Goal: Information Seeking & Learning: Check status

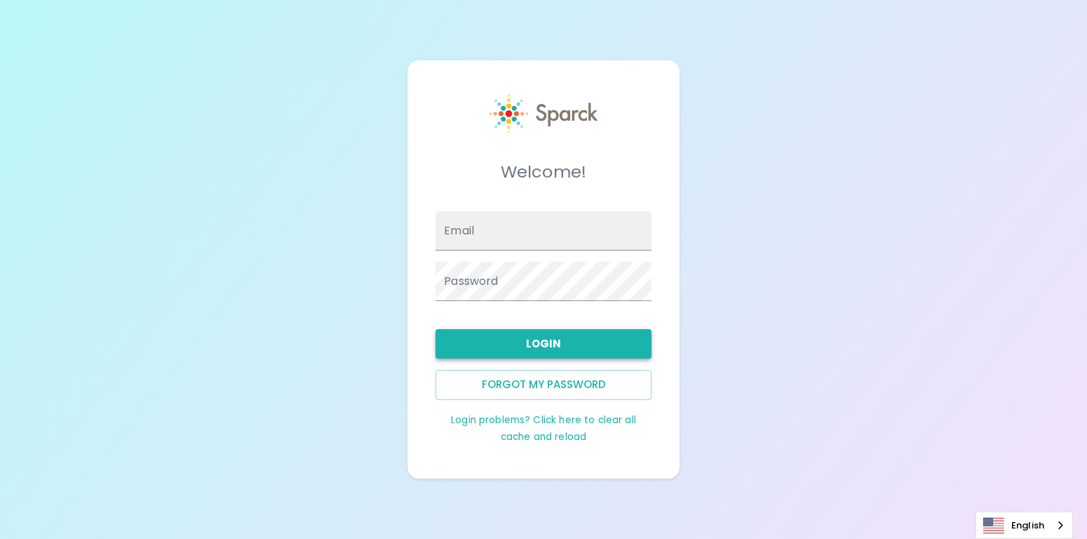
type input "[PERSON_NAME][EMAIL_ADDRESS][DOMAIN_NAME]"
click at [537, 342] on button "Login" at bounding box center [544, 343] width 216 height 29
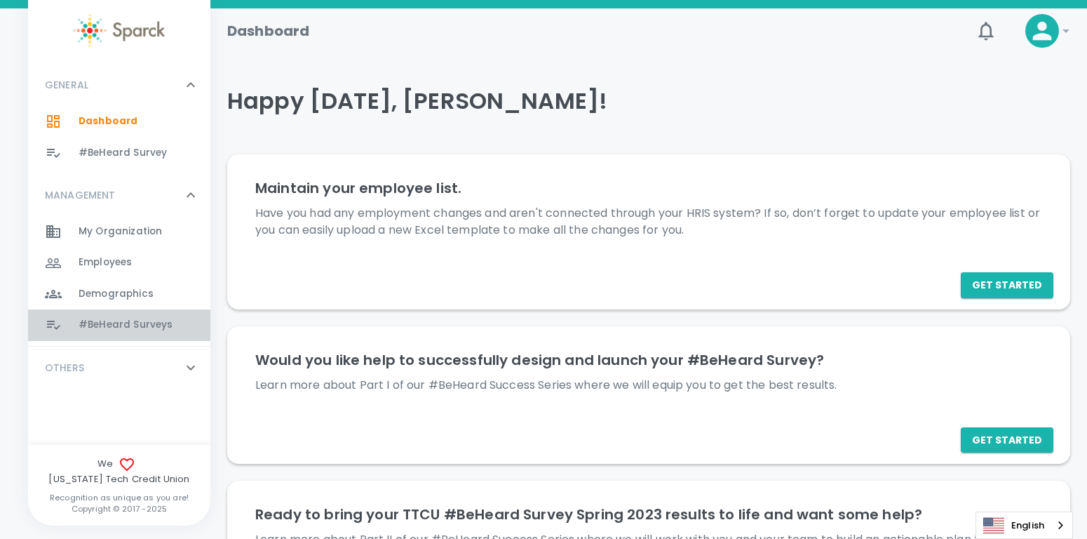
click at [112, 323] on span "#BeHeard Surveys" at bounding box center [126, 325] width 94 height 14
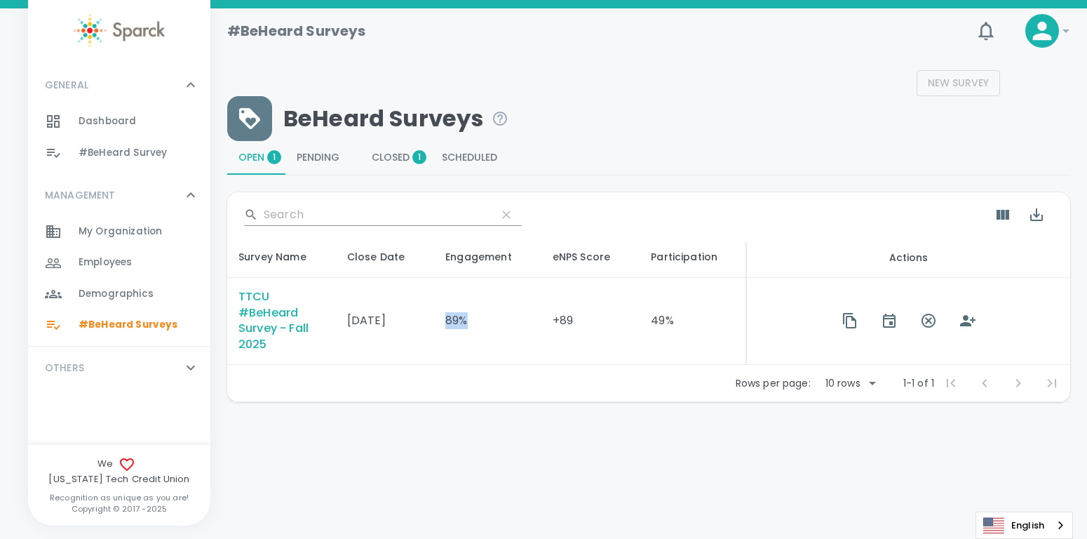
drag, startPoint x: 464, startPoint y: 321, endPoint x: 443, endPoint y: 320, distance: 21.1
click at [443, 320] on td "89%" at bounding box center [487, 322] width 107 height 88
click at [468, 321] on td "89%" at bounding box center [487, 322] width 107 height 88
drag, startPoint x: 463, startPoint y: 319, endPoint x: 443, endPoint y: 320, distance: 19.6
click at [443, 320] on td "89%" at bounding box center [487, 322] width 107 height 88
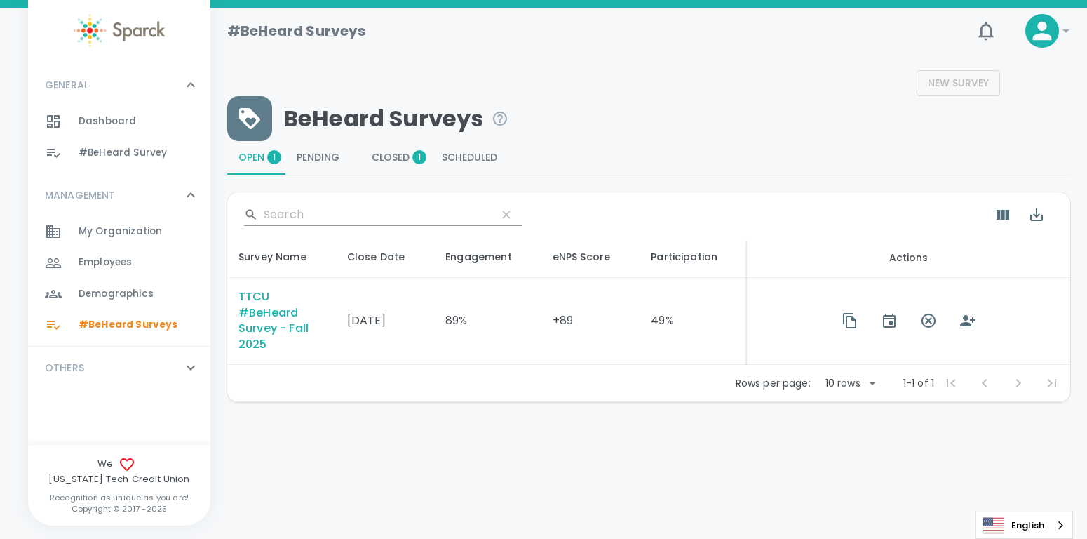
click at [413, 348] on td "[DATE]" at bounding box center [385, 322] width 99 height 88
click at [264, 330] on div "TTCU #BeHeard Survey - Fall 2025" at bounding box center [281, 321] width 86 height 65
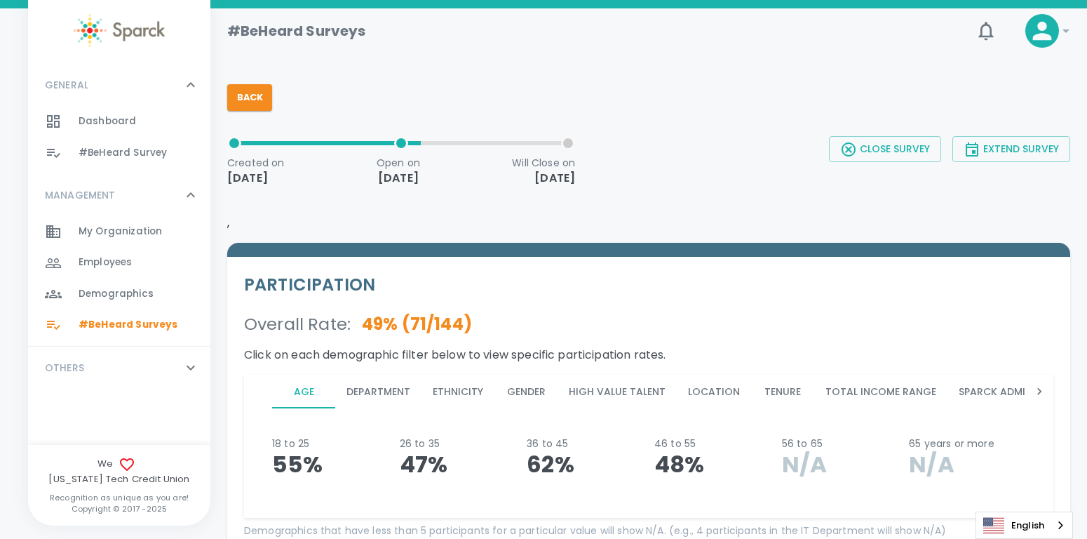
scroll to position [88, 0]
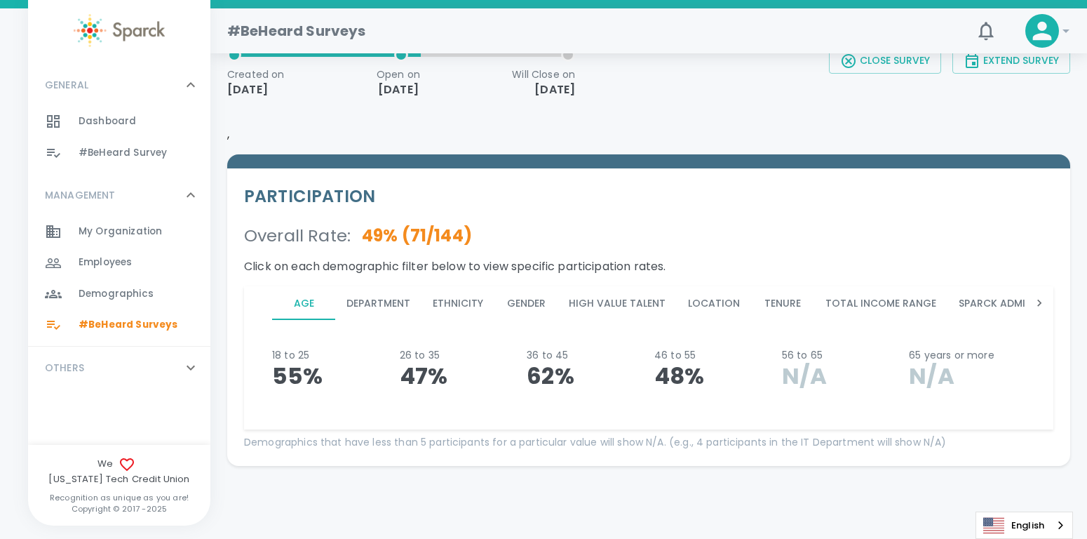
click at [391, 303] on button "Department" at bounding box center [378, 303] width 86 height 34
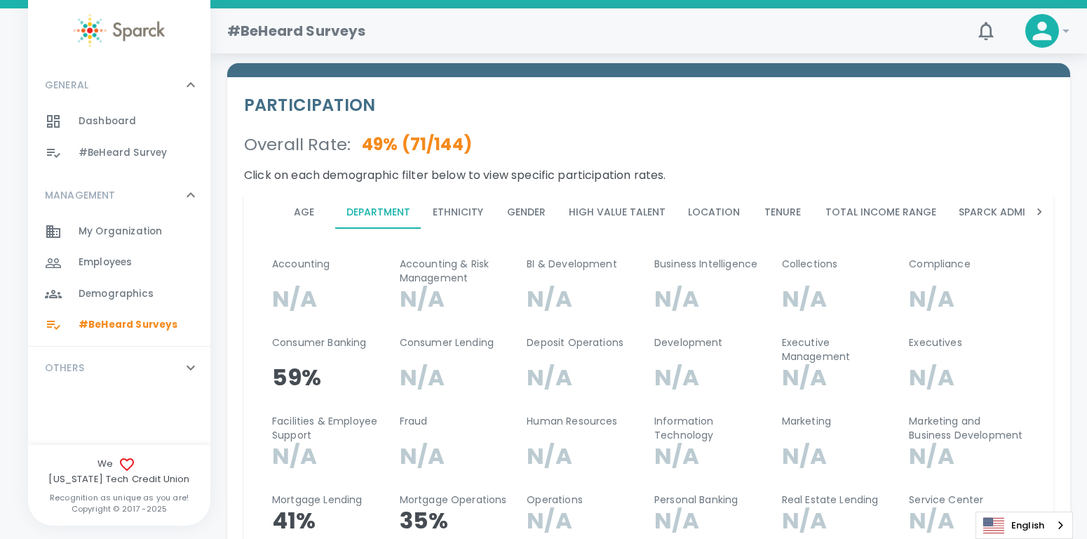
scroll to position [176, 0]
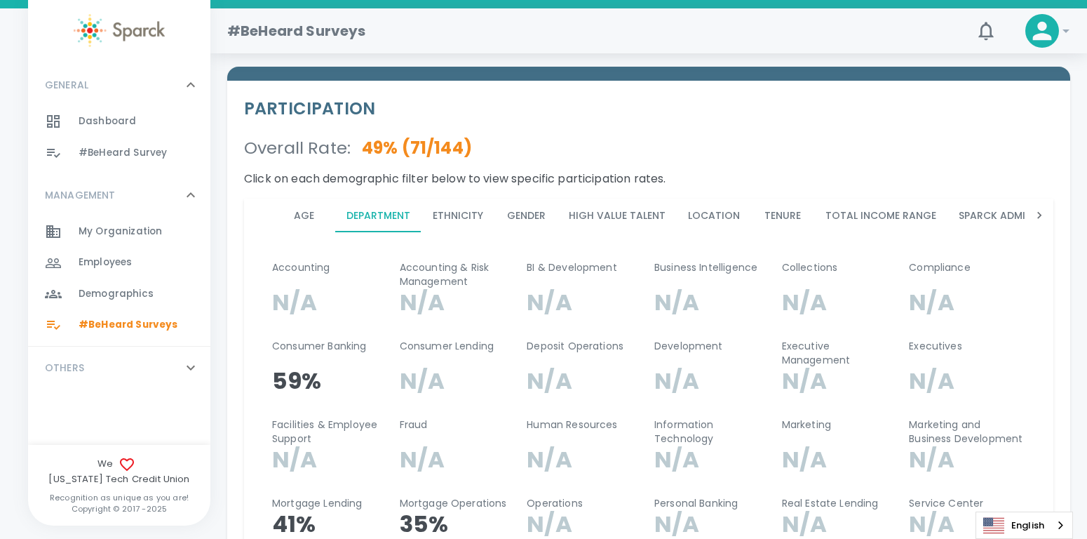
click at [1037, 215] on icon at bounding box center [1039, 215] width 14 height 14
click at [257, 217] on icon at bounding box center [258, 215] width 14 height 14
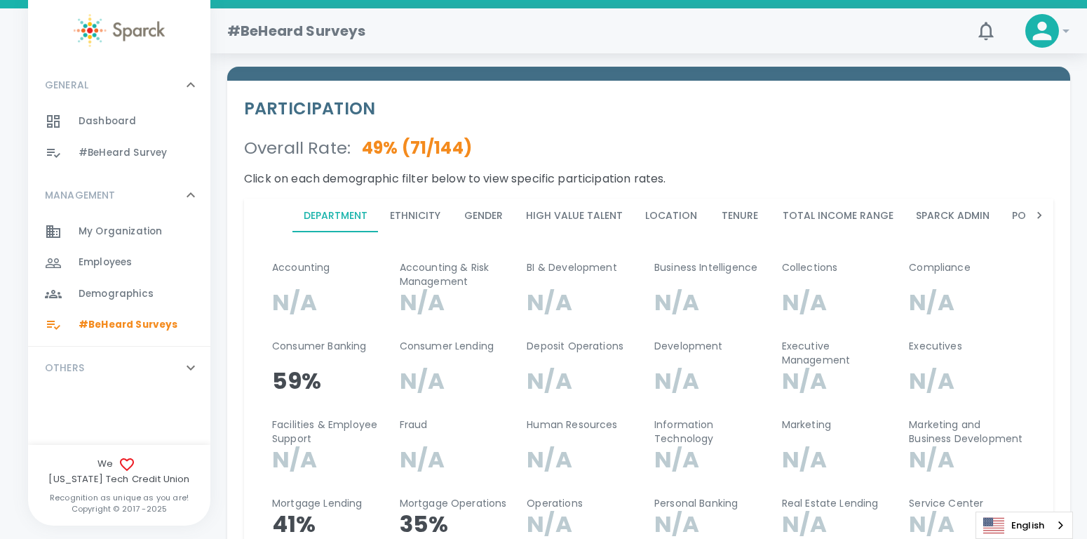
scroll to position [0, 0]
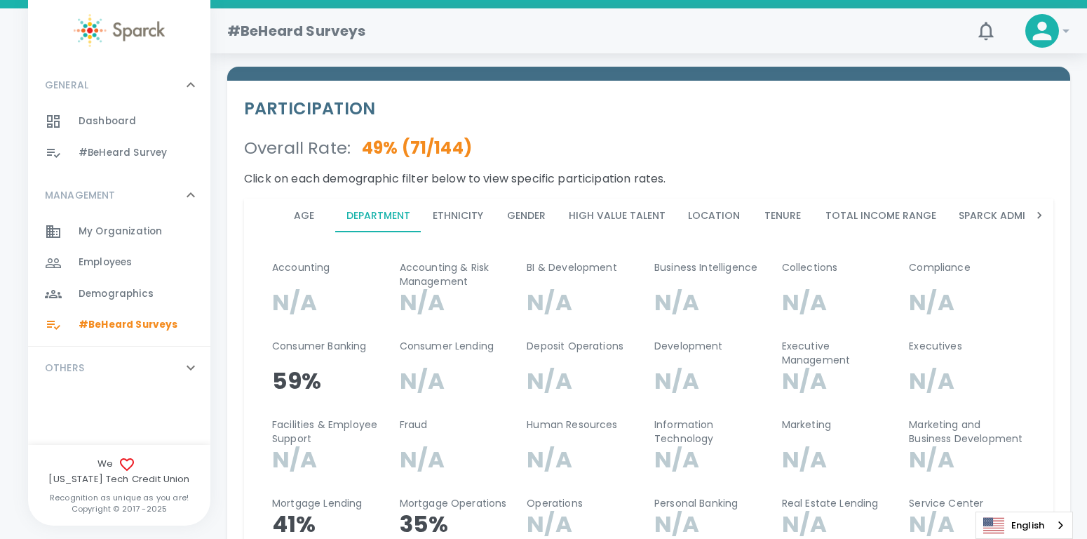
click at [704, 212] on button "Location" at bounding box center [714, 215] width 74 height 34
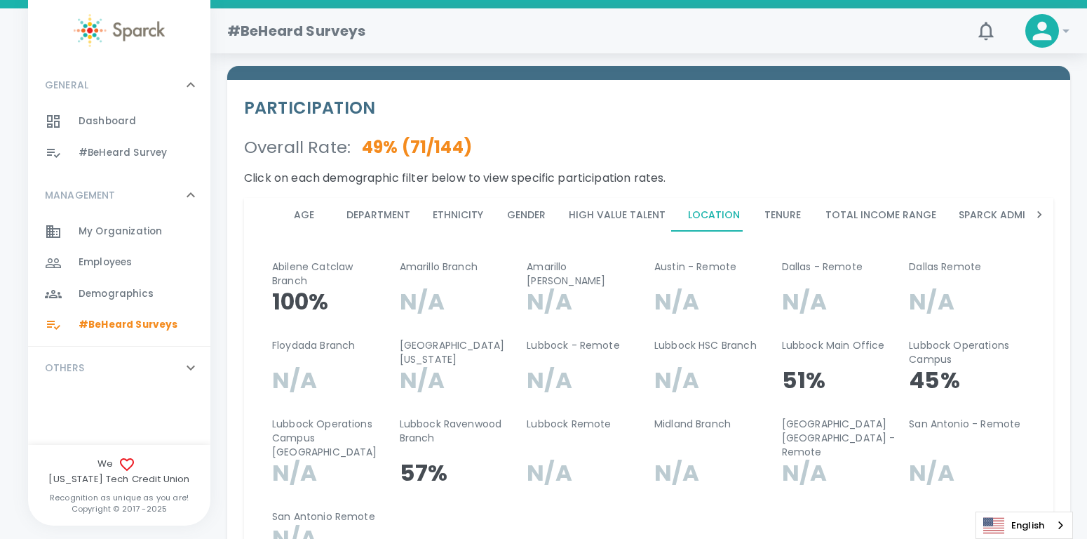
scroll to position [175, 0]
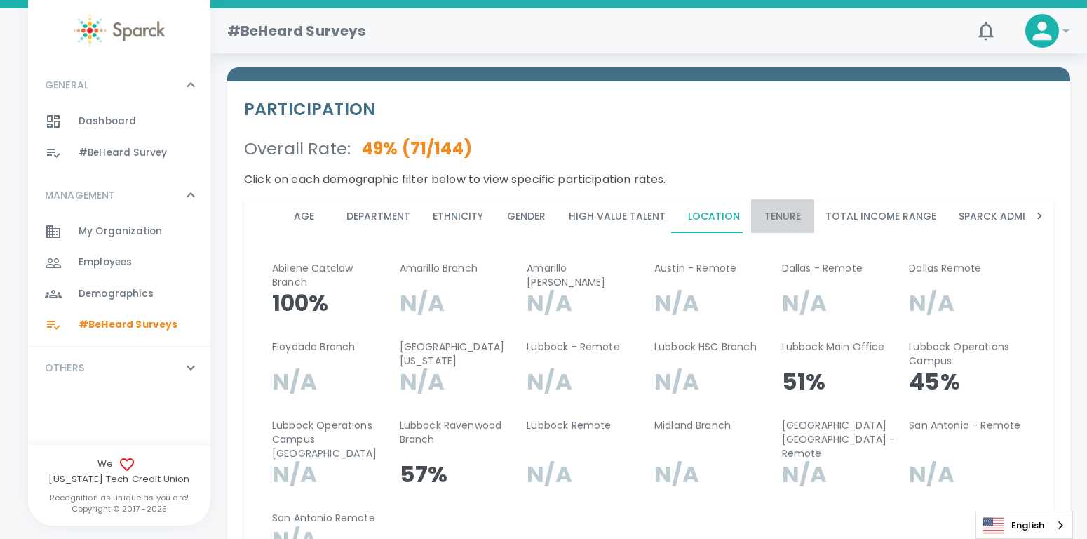
click at [766, 217] on button "Tenure" at bounding box center [782, 216] width 63 height 34
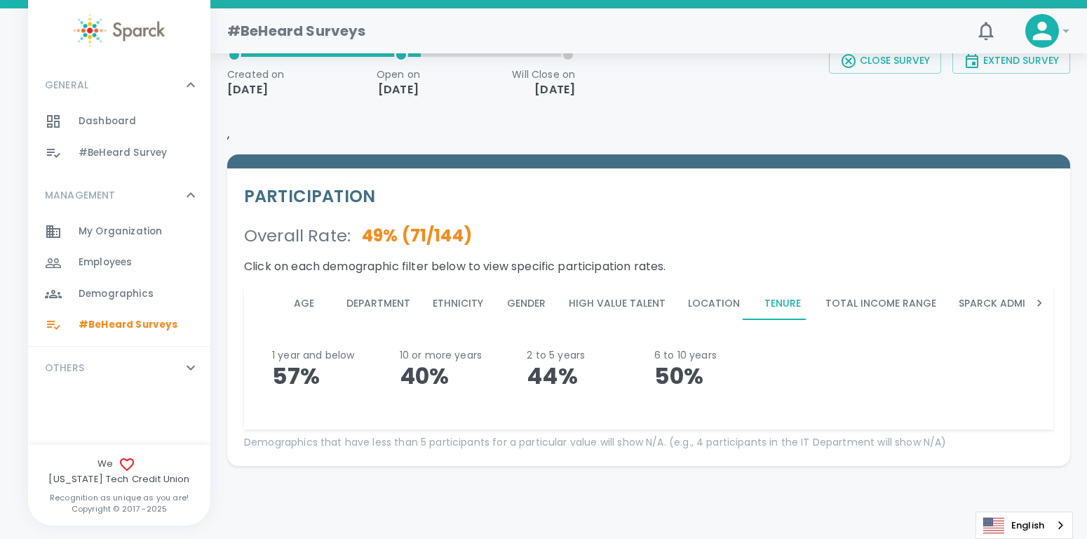
click at [309, 303] on button "Age" at bounding box center [303, 303] width 63 height 34
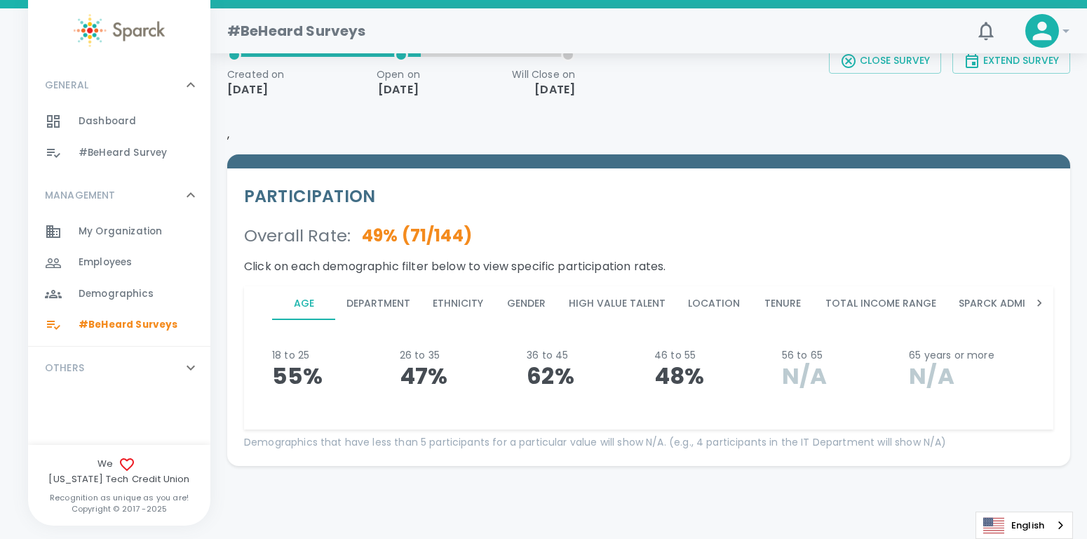
click at [384, 302] on button "Department" at bounding box center [378, 303] width 86 height 34
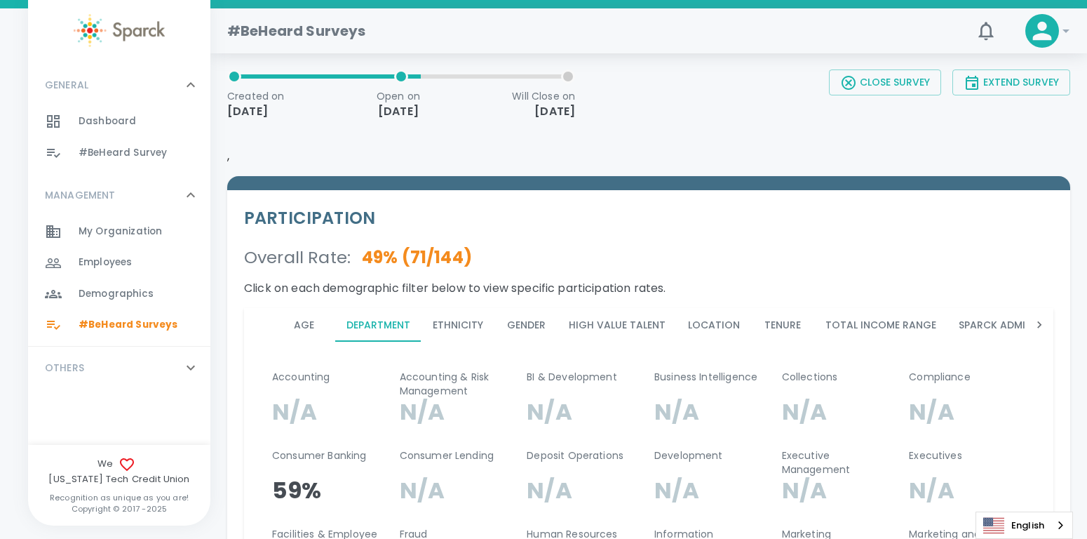
scroll to position [0, 0]
